Goal: Check status: Check status

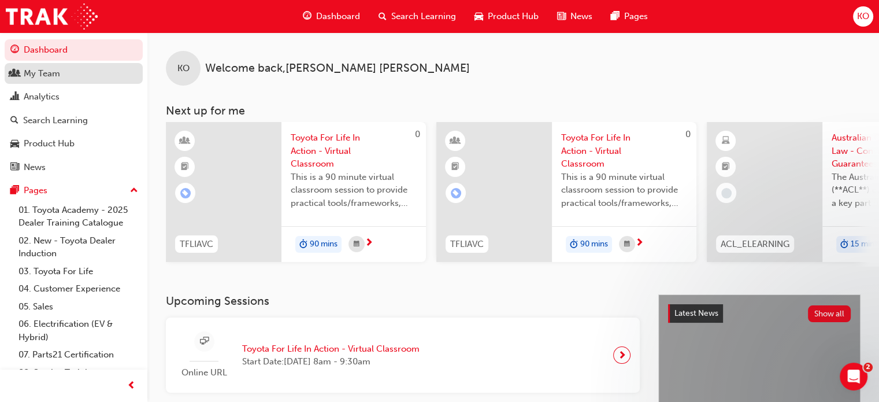
click at [55, 73] on div "My Team" at bounding box center [42, 73] width 36 height 13
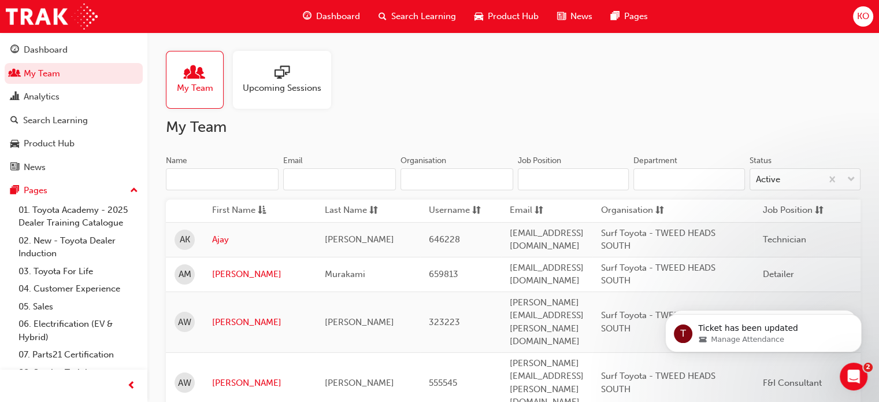
click at [309, 94] on span "Upcoming Sessions" at bounding box center [282, 88] width 79 height 13
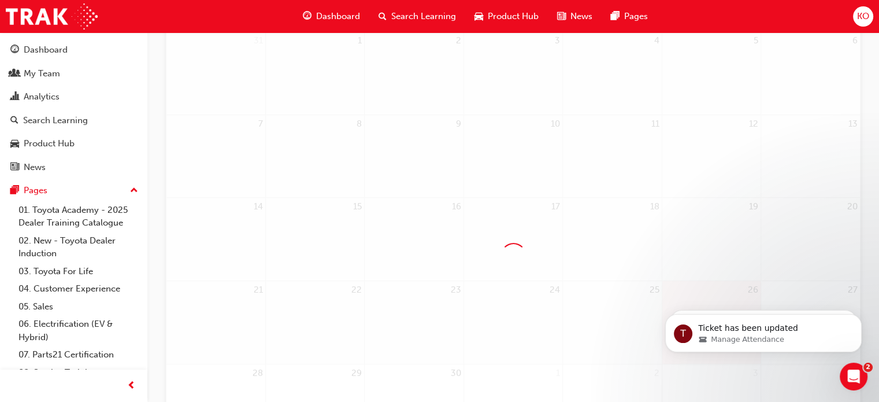
scroll to position [231, 0]
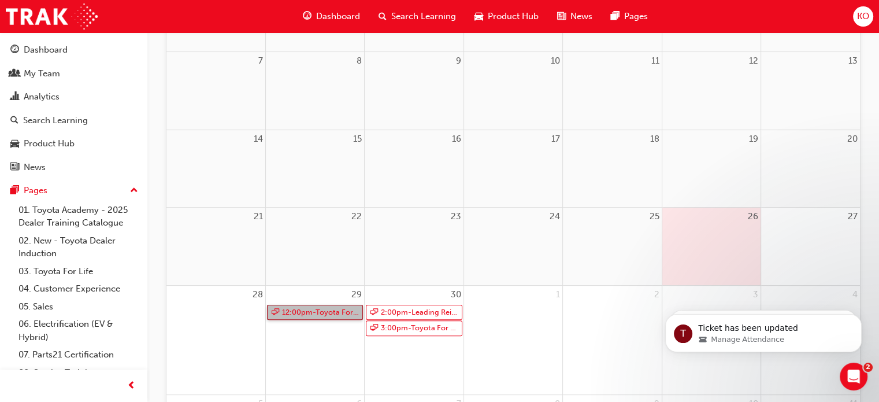
click at [317, 314] on link "12:00pm - Toyota For Life In Action - Virtual Classroom" at bounding box center [315, 313] width 96 height 16
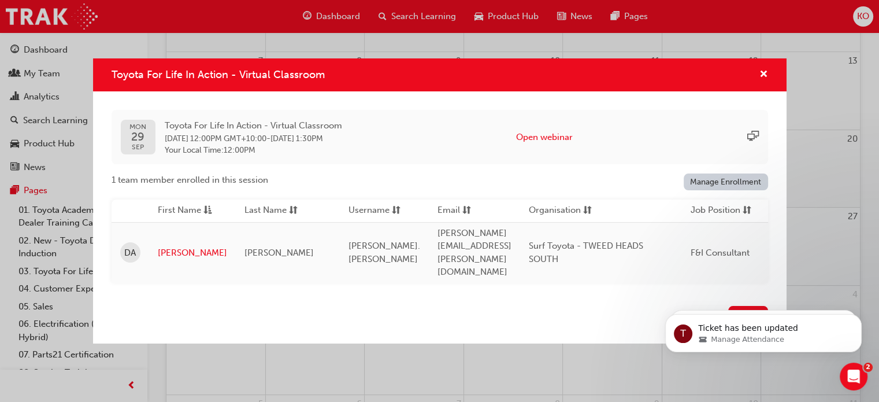
click at [383, 345] on div "Toyota For Life In Action - Virtual Classroom [DATE] Toyota For Life In Action …" at bounding box center [439, 201] width 879 height 402
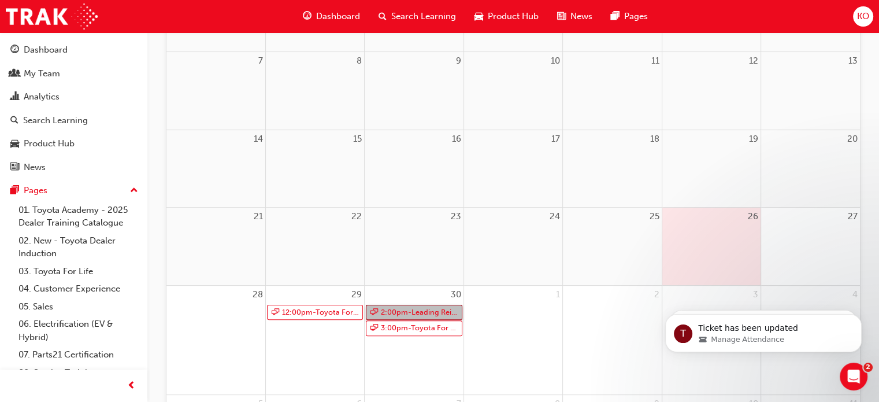
click at [410, 305] on link "2:00pm - Leading Reignite Part 2 - Virtual Classroom" at bounding box center [414, 313] width 96 height 16
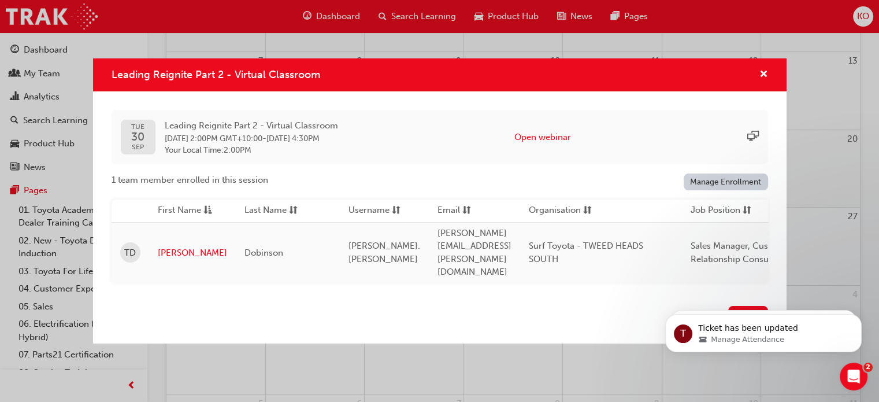
click at [331, 360] on div "Leading Reignite Part 2 - Virtual Classroom [DATE] Leading Reignite Part 2 - Vi…" at bounding box center [439, 201] width 879 height 402
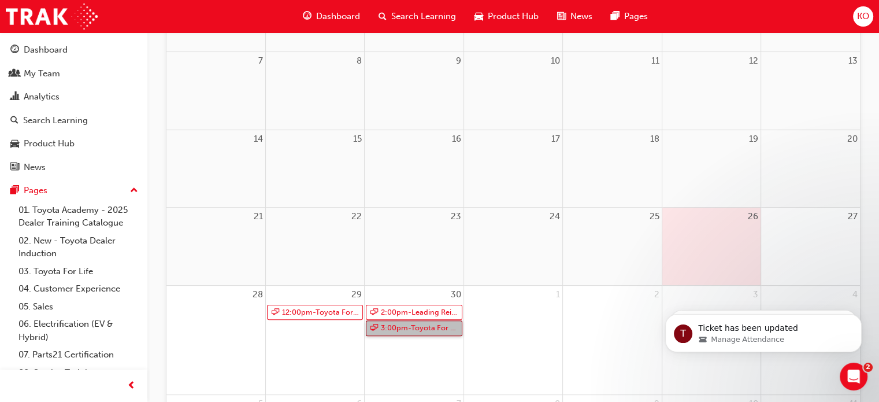
click at [413, 325] on link "3:00pm - Toyota For Life In Action - Virtual Classroom" at bounding box center [414, 328] width 96 height 16
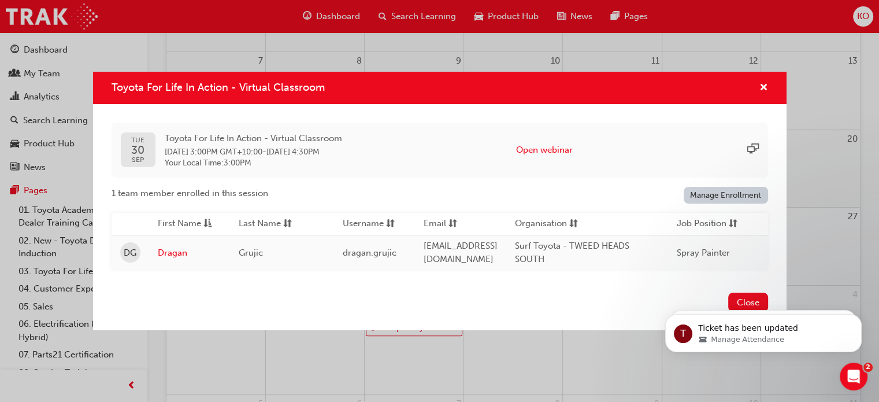
click at [335, 358] on div "Toyota For Life In Action - Virtual Classroom [DATE] Toyota For Life In Action …" at bounding box center [439, 201] width 879 height 402
